Goal: Information Seeking & Learning: Learn about a topic

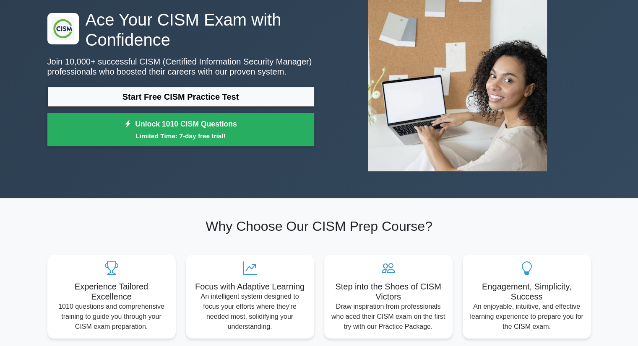
scroll to position [84, 0]
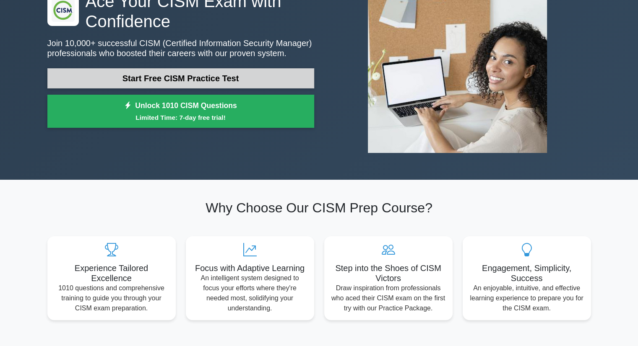
click at [237, 82] on link "Start Free CISM Practice Test" at bounding box center [180, 78] width 267 height 20
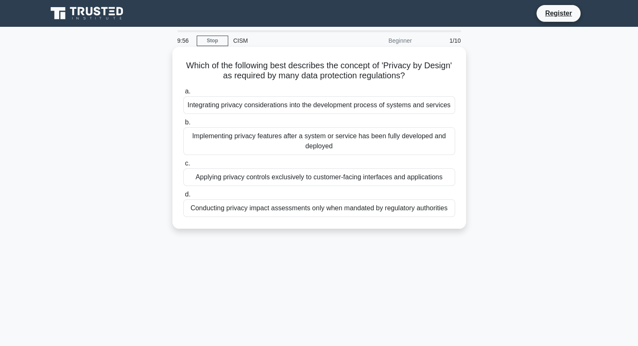
drag, startPoint x: 223, startPoint y: 64, endPoint x: 432, endPoint y: 73, distance: 209.9
click at [432, 73] on h5 "Which of the following best describes the concept of 'Privacy by Design' as req…" at bounding box center [318, 70] width 273 height 21
click at [415, 75] on icon ".spinner_0XTQ{transform-origin:center;animation:spinner_y6GP .75s linear infini…" at bounding box center [410, 76] width 10 height 10
click at [330, 105] on div "Integrating privacy considerations into the development process of systems and …" at bounding box center [319, 105] width 272 height 18
click at [183, 94] on input "a. Integrating privacy considerations into the development process of systems a…" at bounding box center [183, 91] width 0 height 5
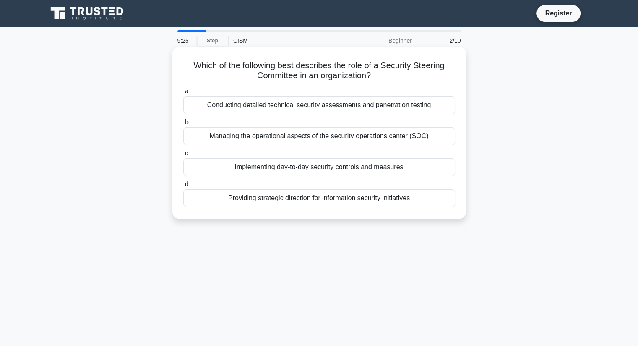
click at [323, 198] on div "Providing strategic direction for information security initiatives" at bounding box center [319, 199] width 272 height 18
click at [183, 187] on input "d. Providing strategic direction for information security initiatives" at bounding box center [183, 184] width 0 height 5
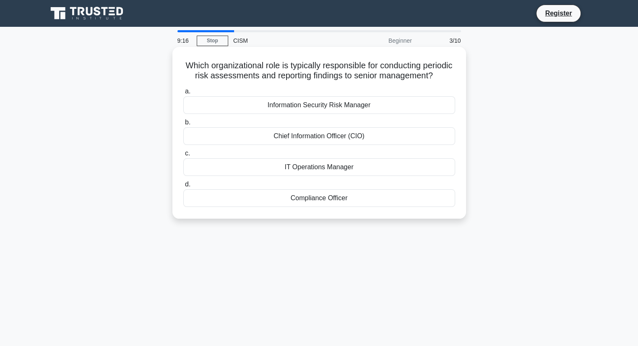
click at [284, 111] on div "Information Security Risk Manager" at bounding box center [319, 105] width 272 height 18
click at [183, 94] on input "a. Information Security Risk Manager" at bounding box center [183, 91] width 0 height 5
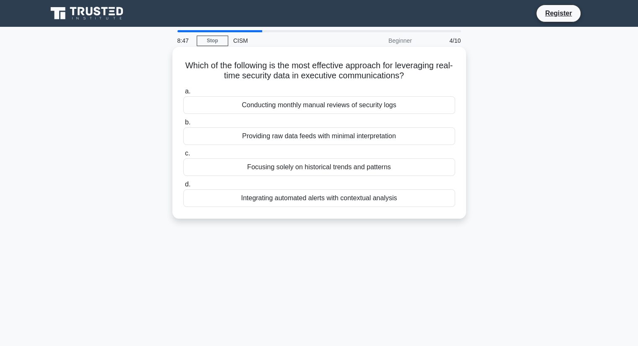
click at [347, 105] on div "Conducting monthly manual reviews of security logs" at bounding box center [319, 105] width 272 height 18
click at [183, 94] on input "a. Conducting monthly manual reviews of security logs" at bounding box center [183, 91] width 0 height 5
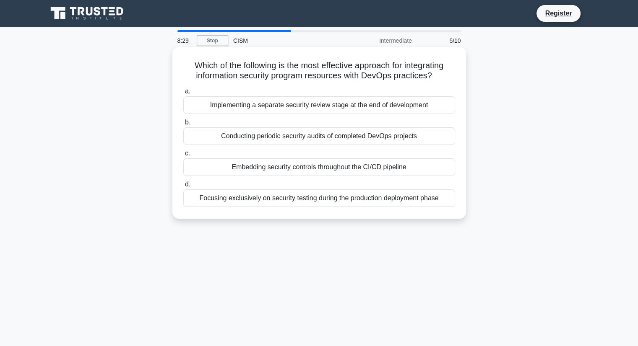
click at [389, 173] on div "Embedding security controls throughout the CI/CD pipeline" at bounding box center [319, 168] width 272 height 18
click at [183, 156] on input "c. Embedding security controls throughout the CI/CD pipeline" at bounding box center [183, 153] width 0 height 5
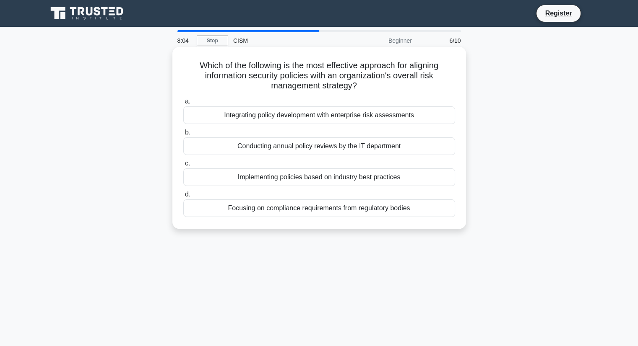
click at [259, 114] on div "Integrating policy development with enterprise risk assessments" at bounding box center [319, 116] width 272 height 18
click at [183, 104] on input "a. Integrating policy development with enterprise risk assessments" at bounding box center [183, 101] width 0 height 5
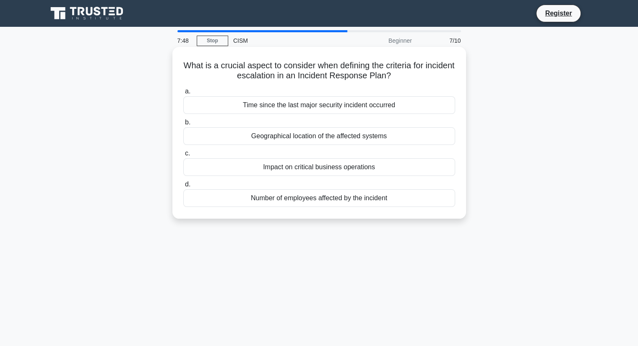
click at [380, 169] on div "Impact on critical business operations" at bounding box center [319, 168] width 272 height 18
click at [183, 156] on input "c. Impact on critical business operations" at bounding box center [183, 153] width 0 height 5
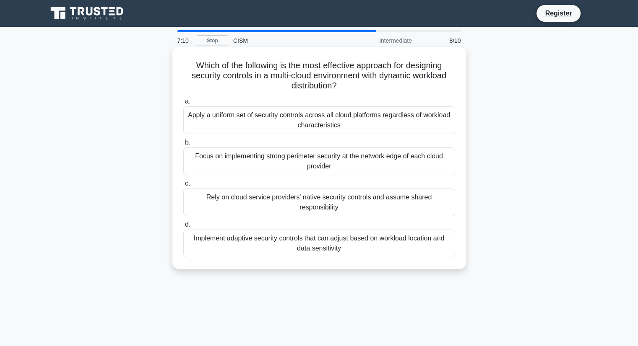
click at [350, 230] on div "Implement adaptive security controls that can adjust based on workload location…" at bounding box center [319, 244] width 272 height 28
click at [183, 226] on input "d. Implement adaptive security controls that can adjust based on workload locat…" at bounding box center [183, 224] width 0 height 5
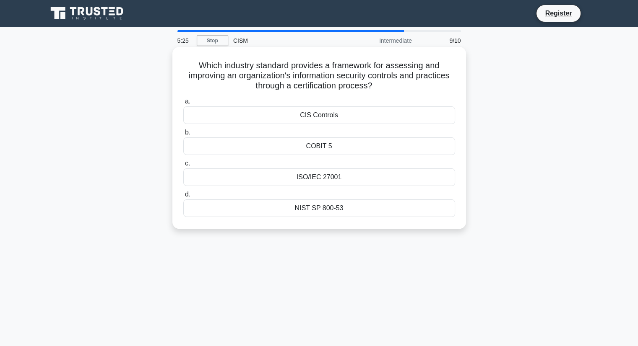
click at [318, 213] on div "NIST SP 800-53" at bounding box center [319, 209] width 272 height 18
click at [183, 198] on input "d. NIST SP 800-53" at bounding box center [183, 194] width 0 height 5
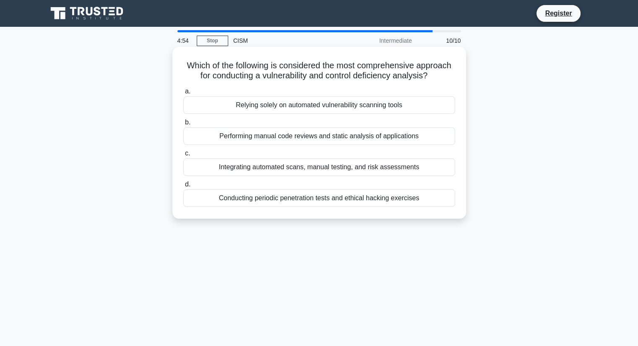
click at [389, 197] on div "Conducting periodic penetration tests and ethical hacking exercises" at bounding box center [319, 199] width 272 height 18
click at [183, 187] on input "d. Conducting periodic penetration tests and ethical hacking exercises" at bounding box center [183, 184] width 0 height 5
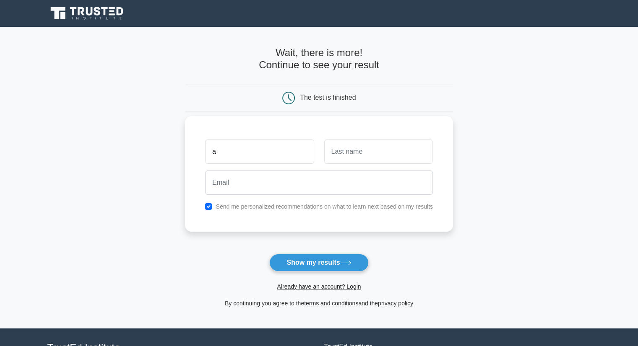
type input "a"
click at [390, 157] on input "text" at bounding box center [378, 152] width 109 height 24
type input "f"
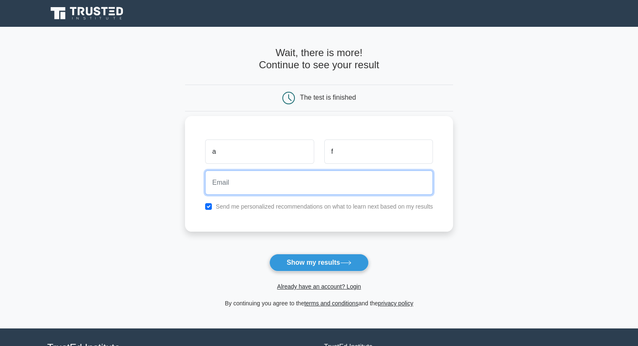
click at [300, 183] on input "email" at bounding box center [319, 183] width 228 height 24
type input "oanamihaela92@gmail.com"
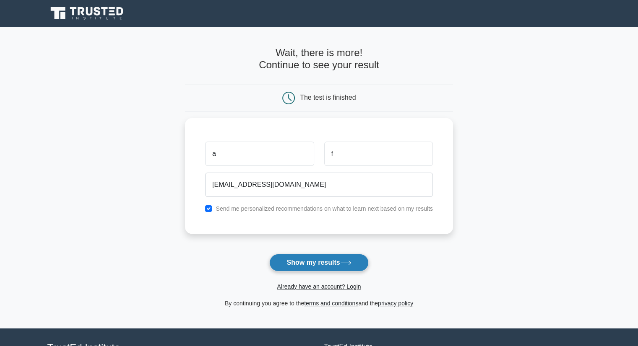
click at [311, 264] on button "Show my results" at bounding box center [318, 263] width 99 height 18
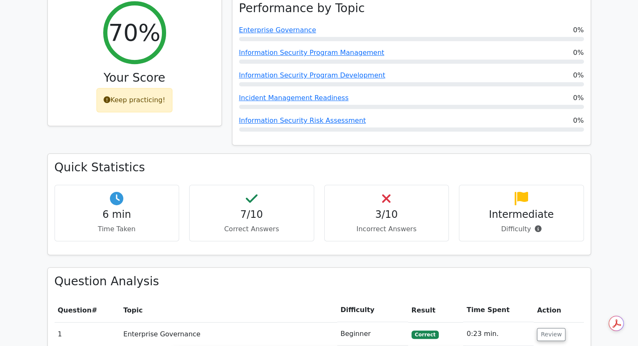
scroll to position [377, 0]
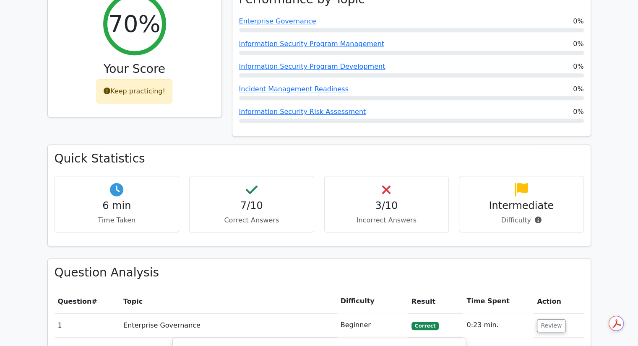
click at [391, 176] on div "3/10 Incorrect Answers" at bounding box center [386, 204] width 125 height 57
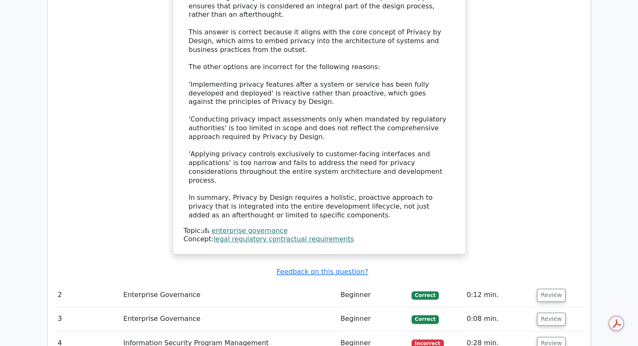
scroll to position [1049, 0]
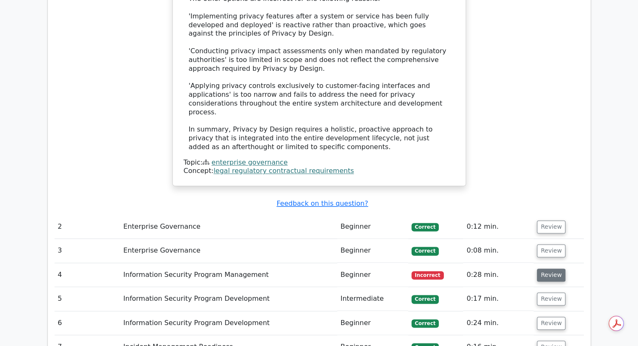
click at [547, 269] on button "Review" at bounding box center [551, 275] width 29 height 13
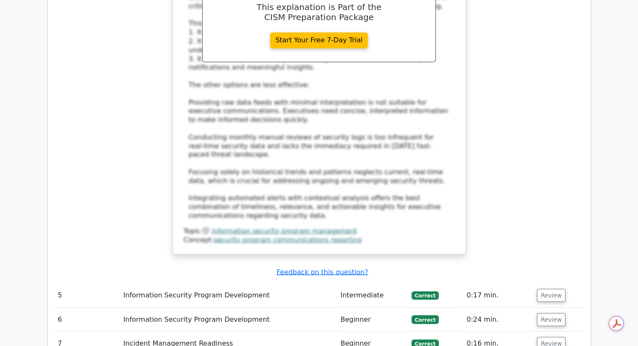
scroll to position [1594, 0]
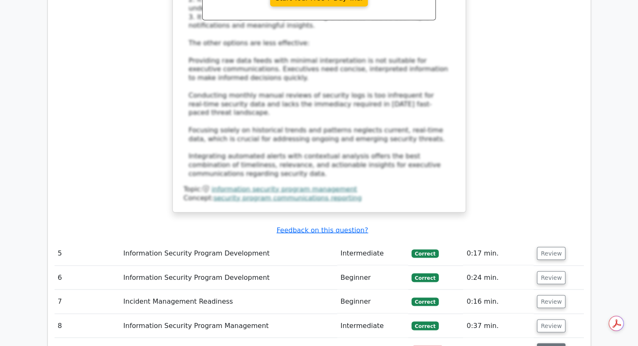
click at [547, 344] on button "Review" at bounding box center [551, 350] width 29 height 13
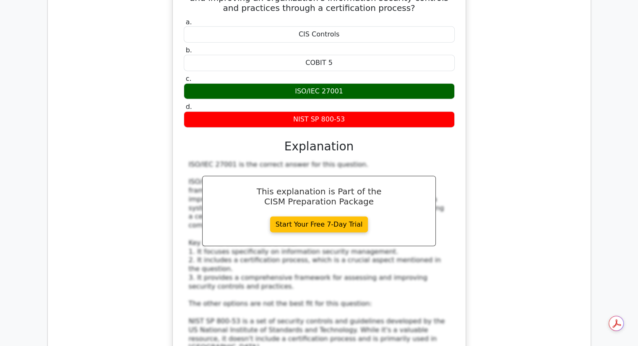
scroll to position [2094, 0]
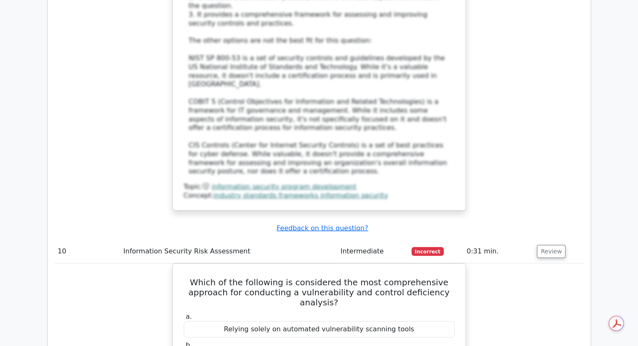
scroll to position [2262, 0]
